Goal: Use online tool/utility: Utilize a website feature to perform a specific function

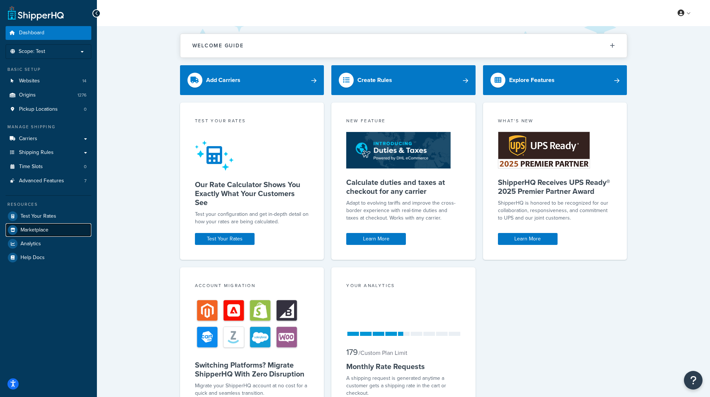
click at [50, 223] on link "Marketplace" at bounding box center [49, 229] width 86 height 13
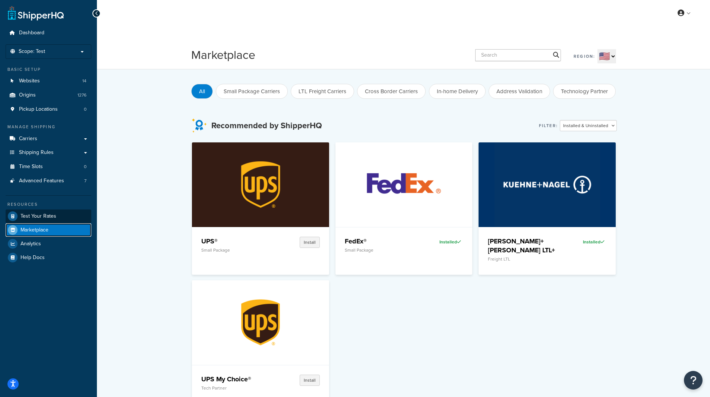
drag, startPoint x: 65, startPoint y: 226, endPoint x: 63, endPoint y: 220, distance: 6.9
click at [65, 226] on link "Marketplace" at bounding box center [49, 229] width 86 height 13
click at [62, 219] on link "Test Your Rates" at bounding box center [49, 215] width 86 height 13
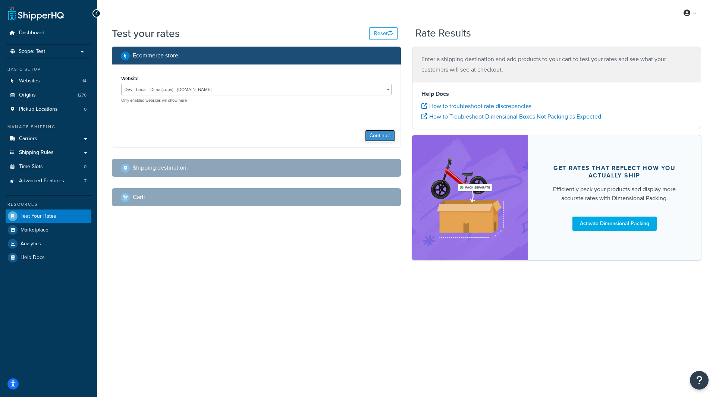
click at [382, 133] on button "Continue" at bounding box center [380, 136] width 30 height 12
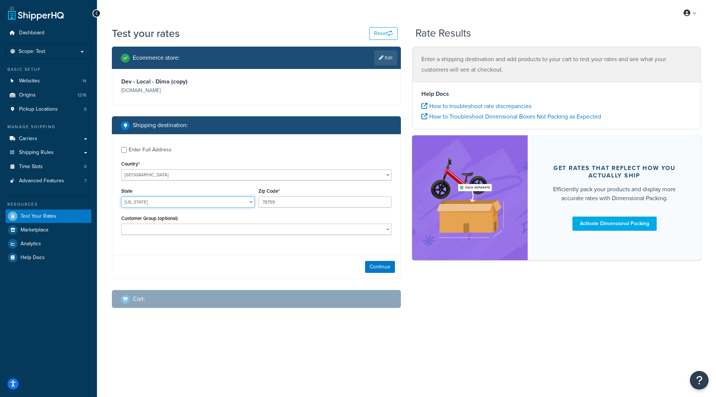
click at [182, 205] on select "[US_STATE] [US_STATE] [US_STATE] [US_STATE] [US_STATE] Armed Forces Americas Ar…" at bounding box center [187, 201] width 133 height 11
select select "WI"
click at [121, 196] on select "[US_STATE] [US_STATE] [US_STATE] [US_STATE] [US_STATE] Armed Forces Americas Ar…" at bounding box center [187, 201] width 133 height 11
drag, startPoint x: 287, startPoint y: 203, endPoint x: 244, endPoint y: 203, distance: 43.2
click at [244, 203] on div "State [US_STATE] [US_STATE] [US_STATE] [US_STATE] [US_STATE] Armed Forces Ameri…" at bounding box center [256, 199] width 274 height 27
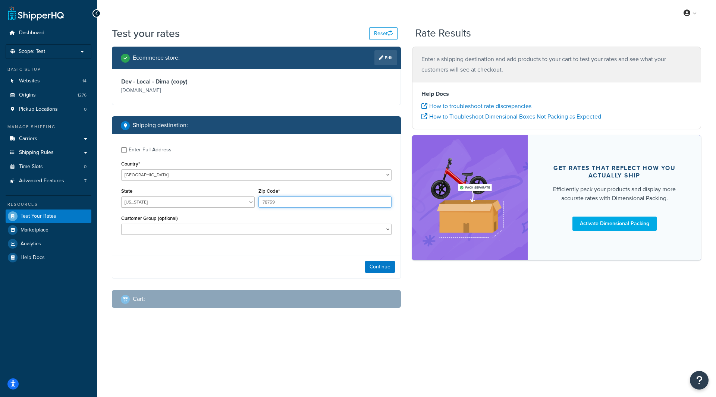
click at [275, 200] on input "78759" at bounding box center [324, 201] width 133 height 11
type input "53072-2921"
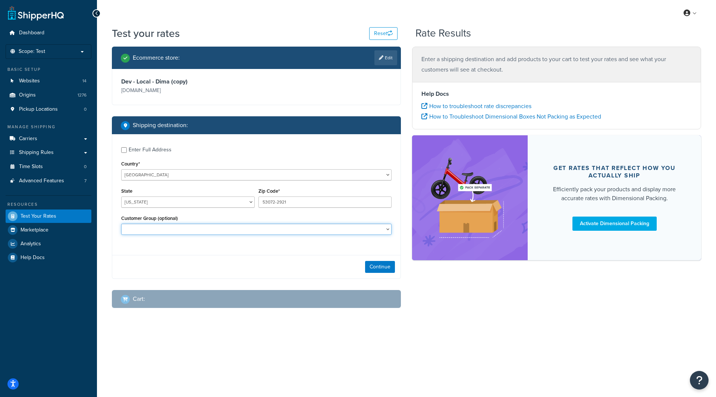
click at [205, 231] on select "B2B-25 B2B-25-BT B2B-5 B2B-5-BT B2B-50 B2B-50-BT B2B-NM General Logged In Not L…" at bounding box center [256, 229] width 270 height 11
select select "B2B-25"
click at [121, 224] on select "B2B-25 B2B-25-BT B2B-5 B2B-5-BT B2B-50 B2B-50-BT B2B-NM General Logged In Not L…" at bounding box center [256, 229] width 270 height 11
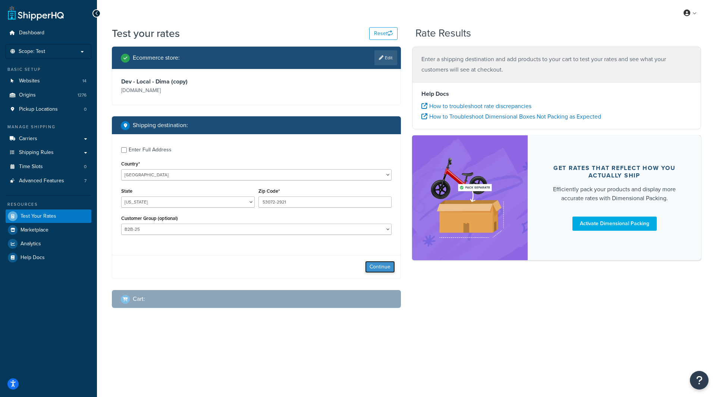
click at [384, 269] on button "Continue" at bounding box center [380, 267] width 30 height 12
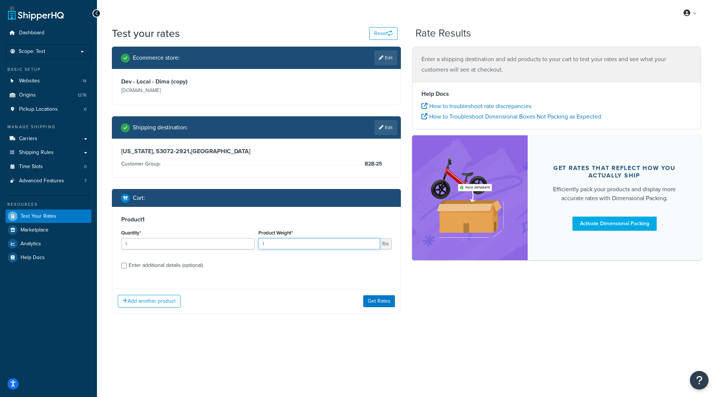
click at [274, 243] on input "1" at bounding box center [319, 243] width 122 height 11
click at [122, 266] on div "Product 1 Quantity* 1 Product Weight* lbs Enter additional details (optional)" at bounding box center [256, 245] width 288 height 76
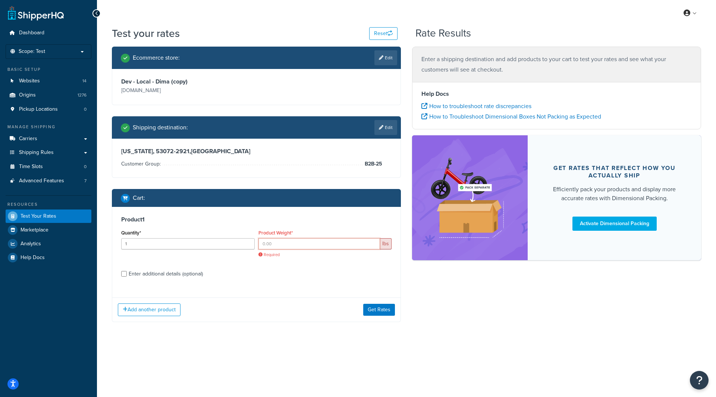
click at [286, 249] on input "Product Weight*" at bounding box center [319, 243] width 122 height 11
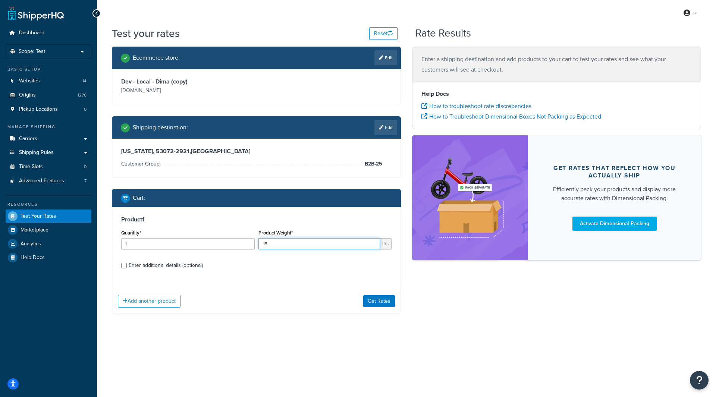
type input ".15"
click at [126, 264] on input "Enter additional details (optional)" at bounding box center [124, 266] width 6 height 6
checkbox input "true"
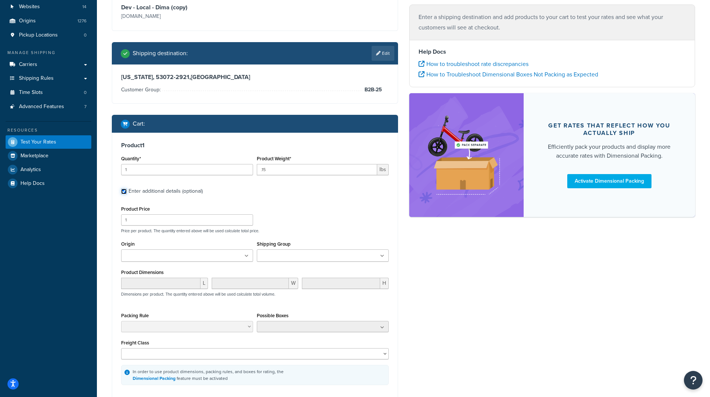
scroll to position [75, 0]
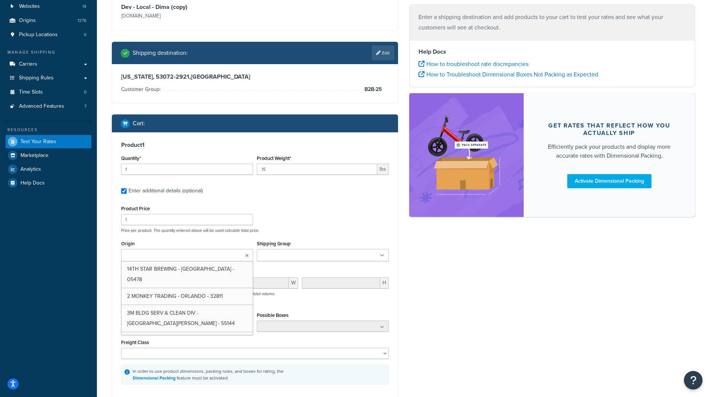
click at [212, 257] on ul at bounding box center [187, 255] width 132 height 12
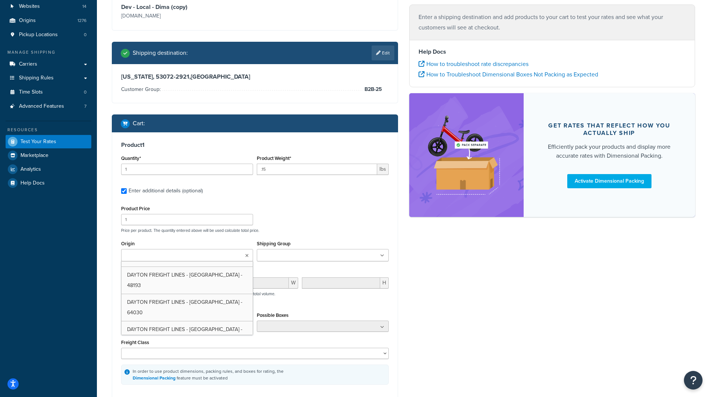
scroll to position [8123, 0]
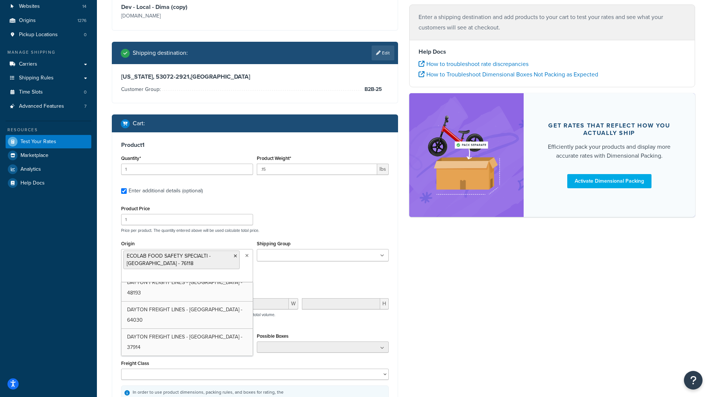
click at [299, 267] on div "Shipping Group Free Shipping Hazmat Large Medium Must Ship Freight Preorder Pre…" at bounding box center [323, 253] width 136 height 28
click at [306, 274] on div "Origin ECOLAB FOOD SAFETY SPECIALTI - [GEOGRAPHIC_DATA] - 76118 14TH STAR BREWI…" at bounding box center [254, 263] width 271 height 49
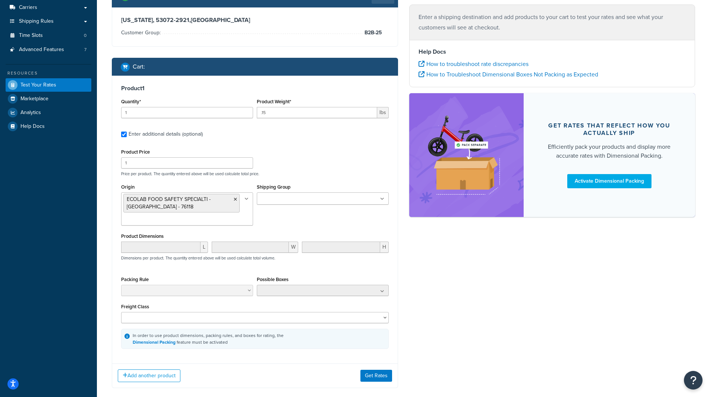
scroll to position [149, 0]
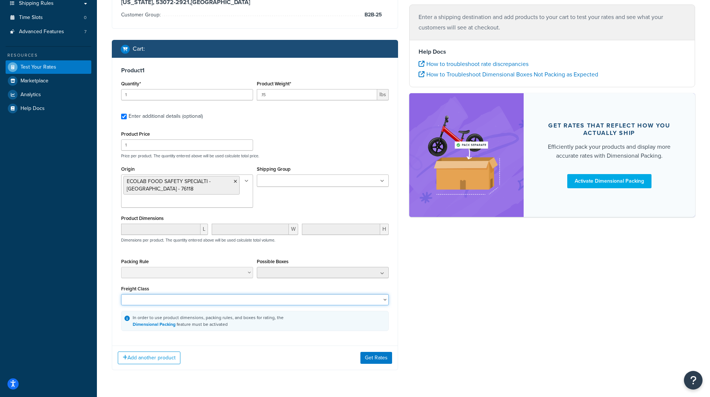
click at [182, 299] on select "50 55 60 65 70 77.5 85 92.5 100 110 125 150 175 200 250 300 400 500" at bounding box center [255, 299] width 268 height 11
select select "70"
click at [121, 294] on select "50 55 60 65 70 77.5 85 92.5 100 110 125 150 175 200 250 300 400 500" at bounding box center [255, 299] width 268 height 11
click at [369, 358] on button "Get Rates" at bounding box center [376, 358] width 32 height 12
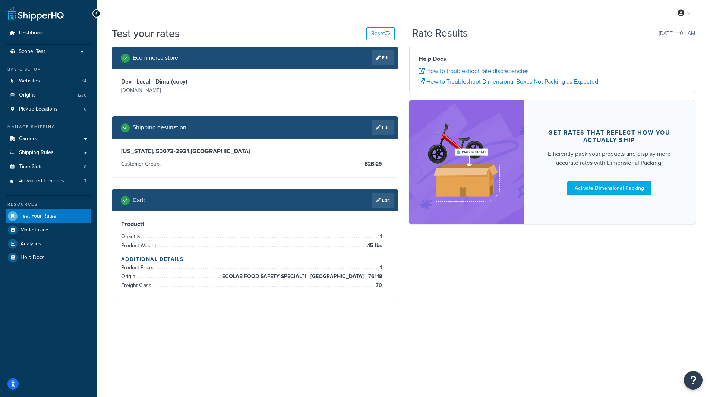
scroll to position [0, 0]
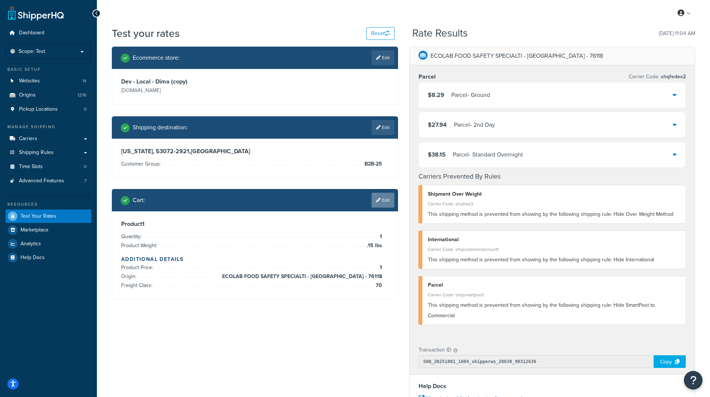
click at [380, 202] on link "Edit" at bounding box center [383, 200] width 23 height 15
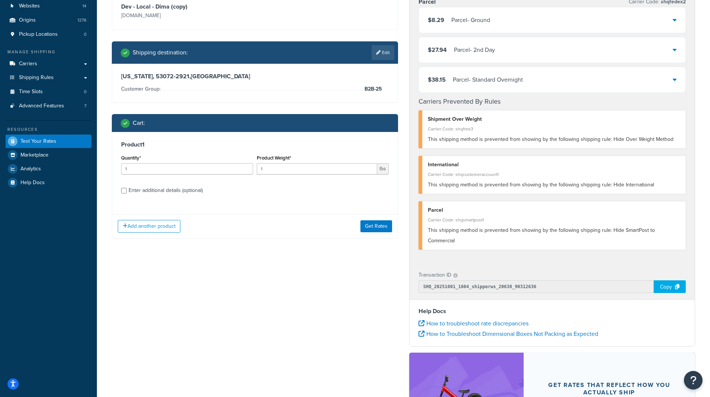
scroll to position [149, 0]
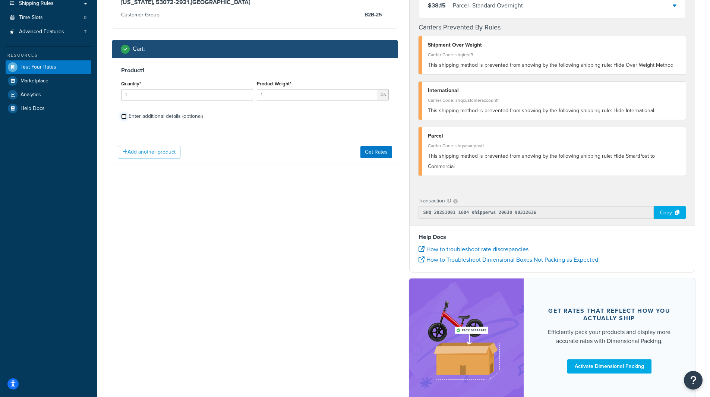
click at [122, 117] on input "Enter additional details (optional)" at bounding box center [124, 117] width 6 height 6
checkbox input "true"
select select "70"
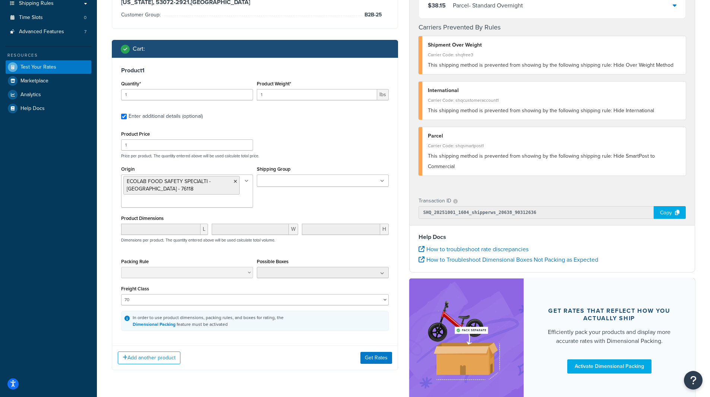
click at [319, 274] on ul at bounding box center [323, 272] width 132 height 11
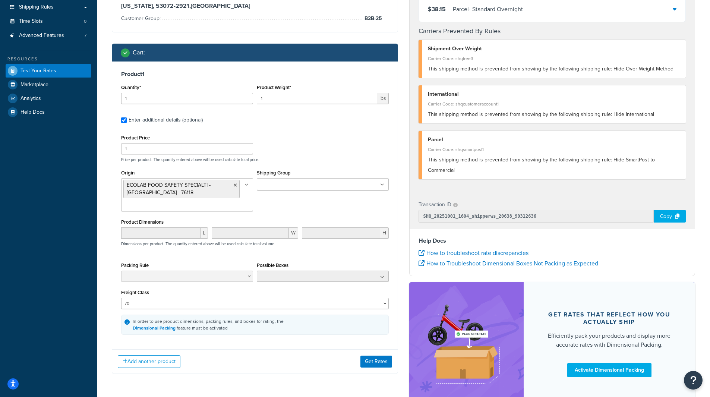
scroll to position [189, 0]
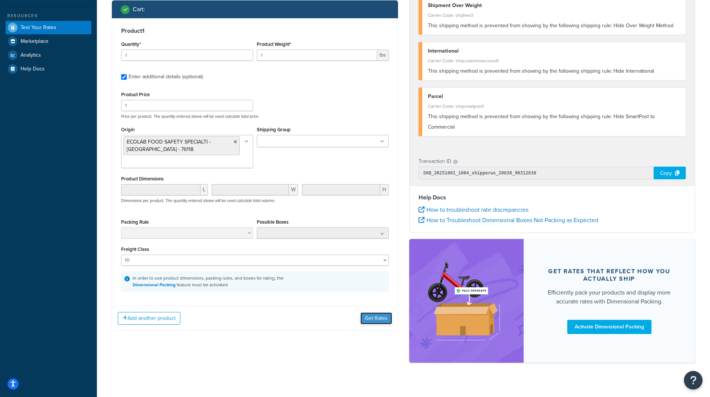
click at [382, 321] on button "Get Rates" at bounding box center [376, 318] width 32 height 12
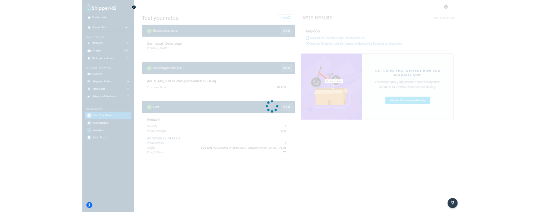
scroll to position [0, 0]
